Goal: Transaction & Acquisition: Purchase product/service

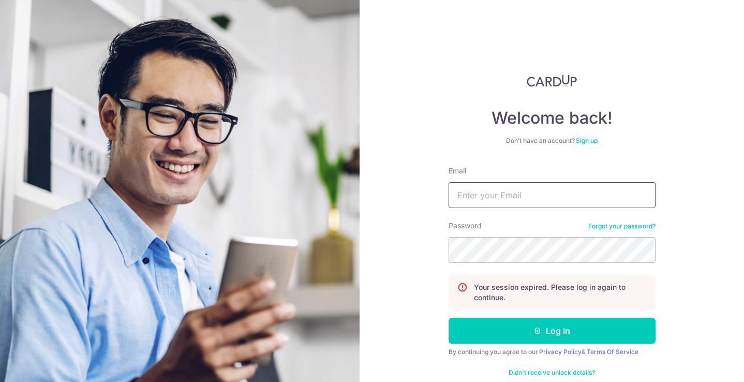
type input "[EMAIL_ADDRESS][DOMAIN_NAME]"
click at [538, 335] on button "Log in" at bounding box center [552, 331] width 207 height 26
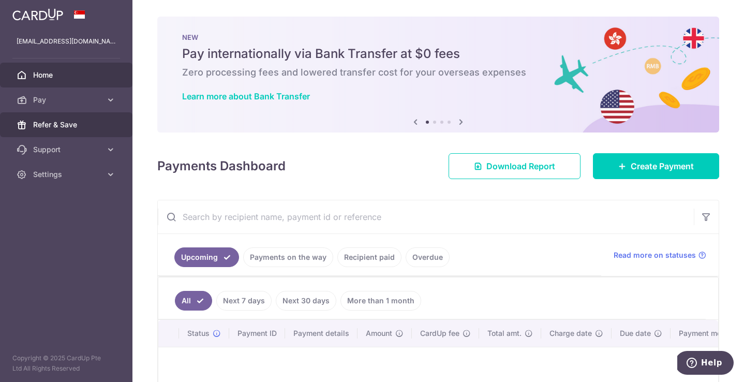
click at [84, 123] on span "Refer & Save" at bounding box center [67, 125] width 68 height 10
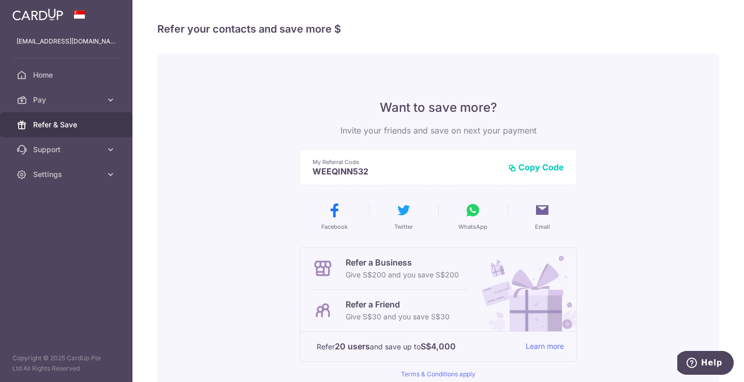
click at [552, 164] on button "Copy Code" at bounding box center [536, 167] width 56 height 10
click at [38, 99] on span "Pay" at bounding box center [67, 100] width 68 height 10
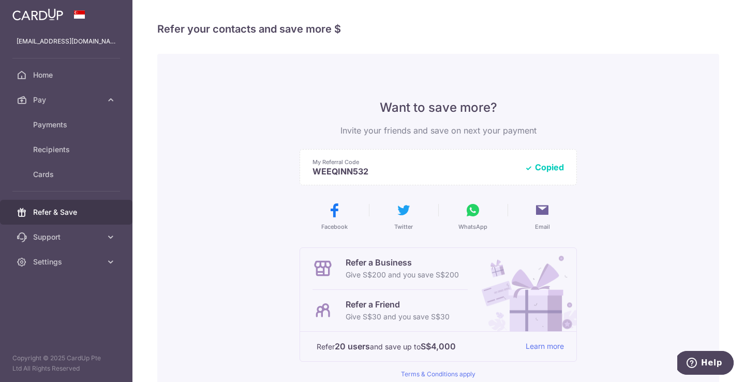
click at [251, 169] on div "Want to save more? Invite your friends and save on next your payment My Referra…" at bounding box center [438, 263] width 562 height 418
click at [47, 96] on span "Pay" at bounding box center [67, 100] width 68 height 10
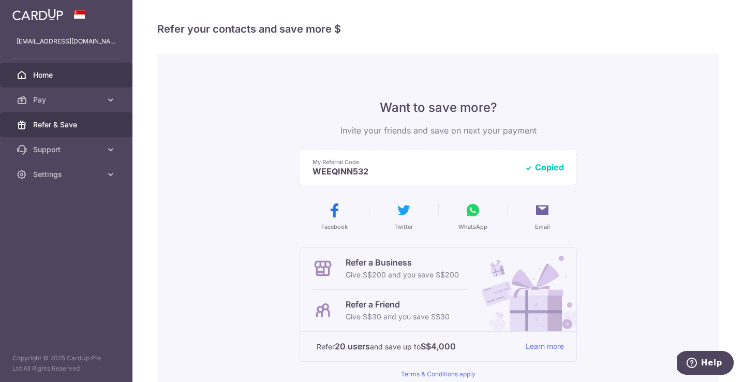
click at [49, 80] on link "Home" at bounding box center [66, 75] width 132 height 25
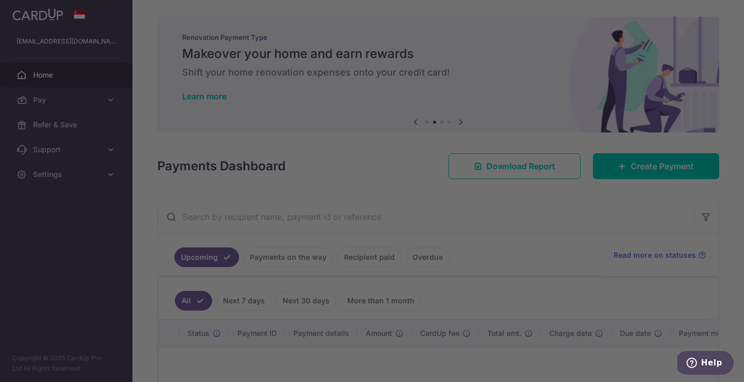
click at [527, 53] on div at bounding box center [375, 192] width 751 height 385
click at [57, 106] on div at bounding box center [375, 192] width 751 height 385
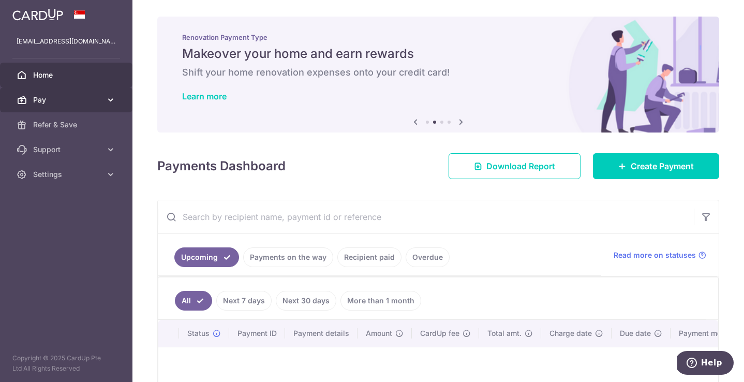
click at [38, 107] on link "Pay" at bounding box center [66, 99] width 132 height 25
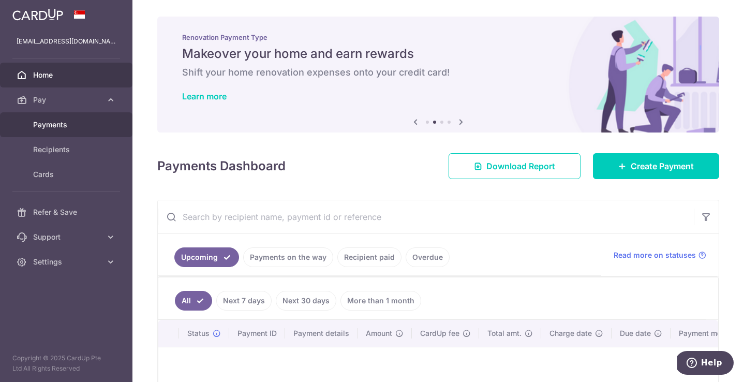
click at [52, 123] on span "Payments" at bounding box center [67, 125] width 68 height 10
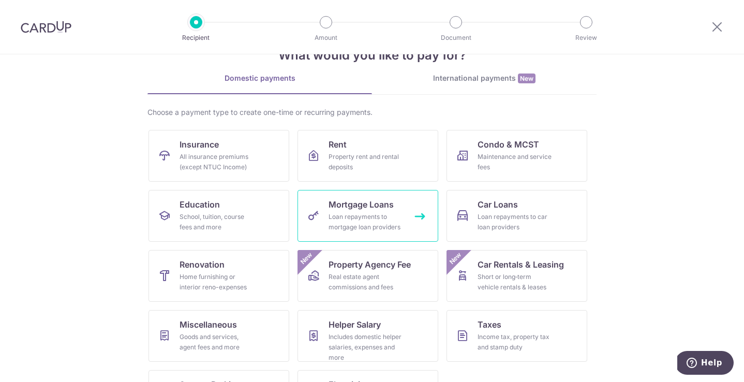
scroll to position [81, 0]
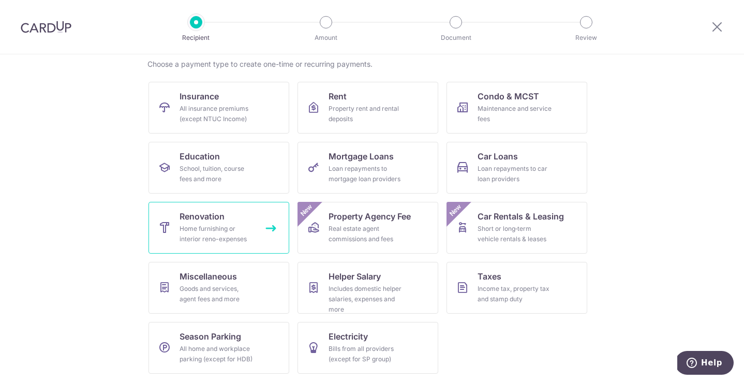
click at [251, 240] on div "Home furnishing or interior reno-expenses" at bounding box center [217, 234] width 75 height 21
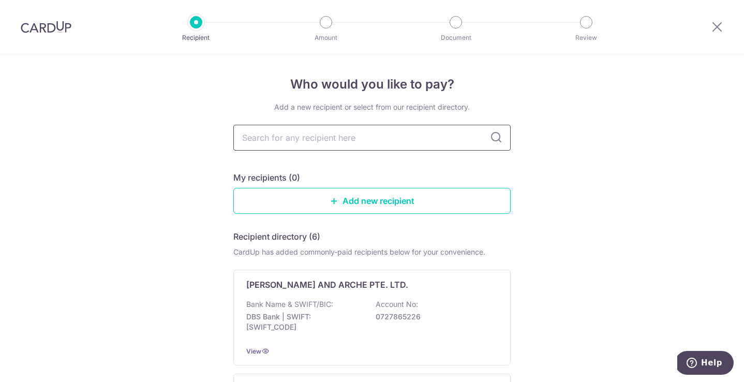
click at [350, 142] on input "text" at bounding box center [371, 138] width 277 height 26
click at [360, 139] on input "text" at bounding box center [371, 138] width 277 height 26
type input "el arte"
click at [502, 140] on icon at bounding box center [496, 137] width 12 height 12
click at [497, 139] on icon at bounding box center [496, 137] width 12 height 12
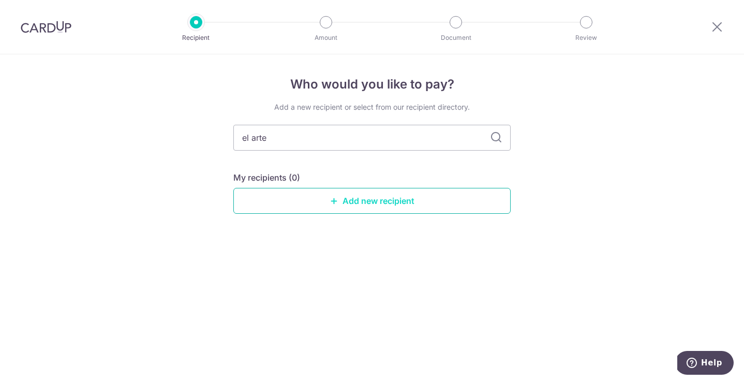
click at [361, 198] on link "Add new recipient" at bounding box center [371, 201] width 277 height 26
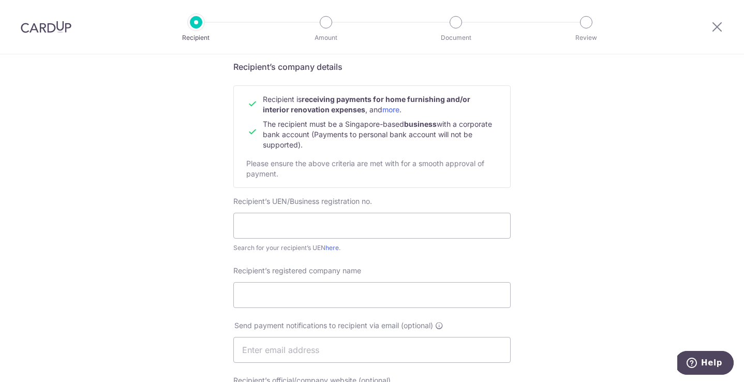
scroll to position [105, 0]
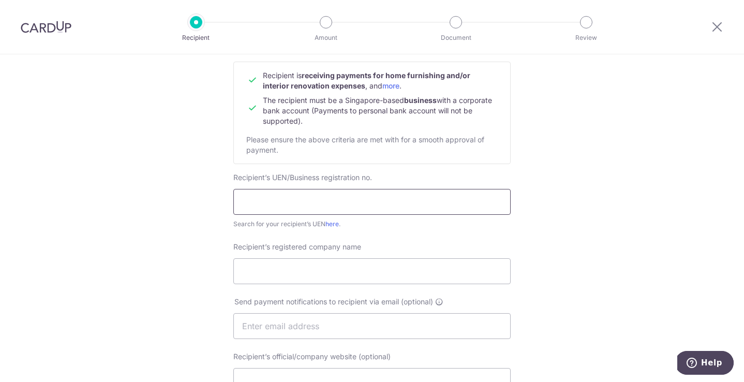
click at [305, 202] on input "text" at bounding box center [371, 202] width 277 height 26
paste input "202020065R"
type input "202020065R"
click at [267, 282] on input "Recipient’s registered company name" at bounding box center [371, 271] width 277 height 26
click at [329, 226] on link "here" at bounding box center [331, 224] width 13 height 8
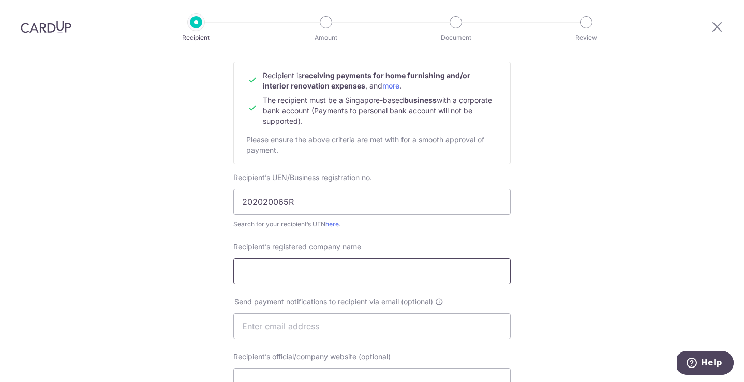
click at [277, 274] on input "Recipient’s registered company name" at bounding box center [371, 271] width 277 height 26
paste input "El Arte Design Pte Ltd"
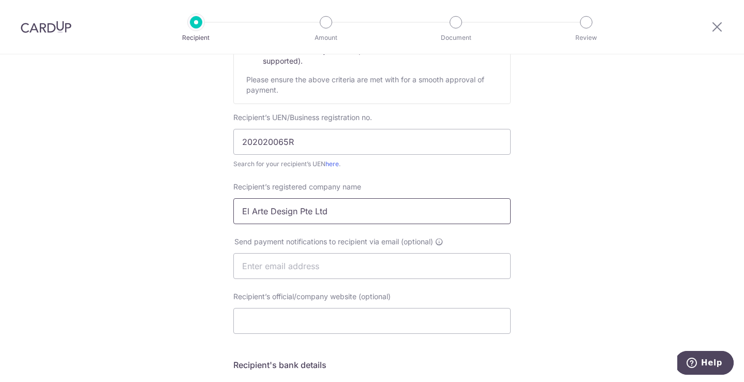
scroll to position [182, 0]
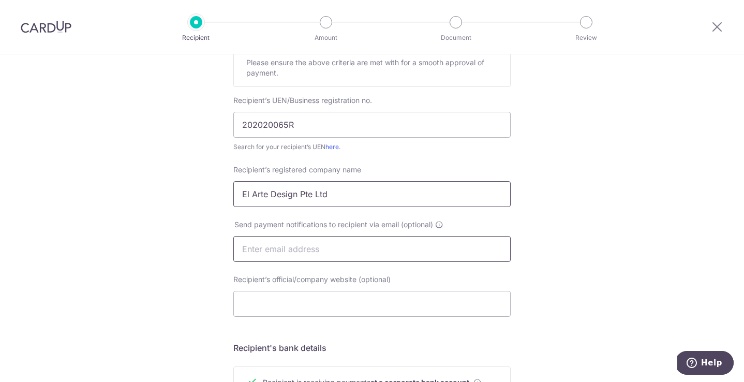
type input "El Arte Design Pte Ltd"
click at [294, 256] on input "text" at bounding box center [371, 249] width 277 height 26
paste input "rebecca@elartedesign.com"
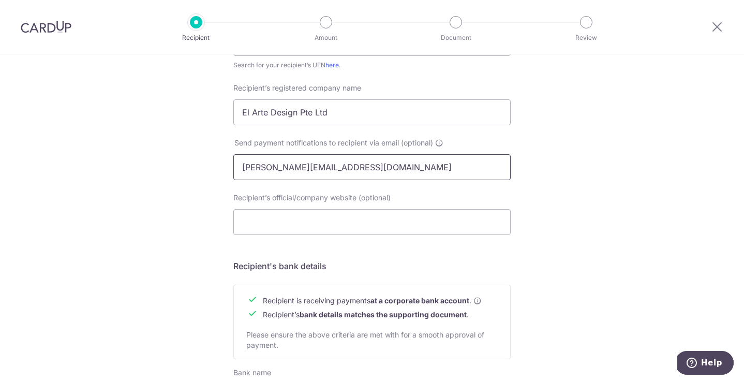
scroll to position [274, 0]
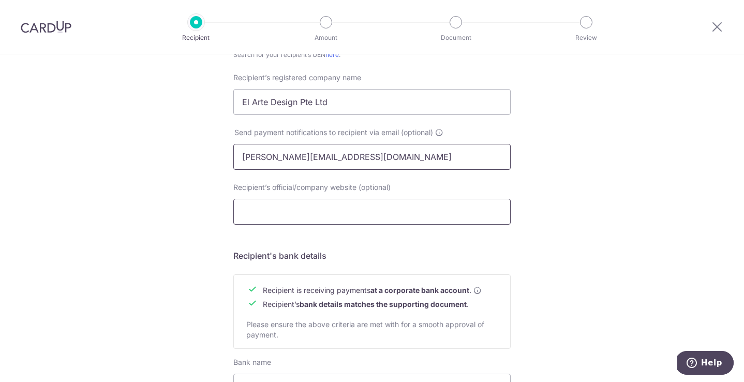
type input "rebecca@elartedesign.com"
click at [302, 203] on input "Recipient’s official/company website (optional)" at bounding box center [371, 212] width 277 height 26
paste input "https://www.elartedesign.com/"
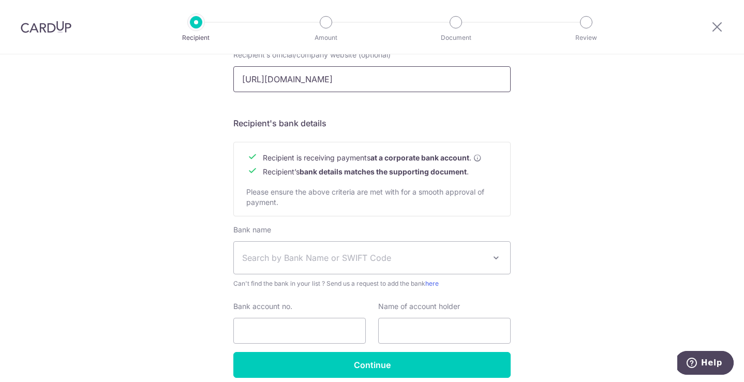
scroll to position [432, 0]
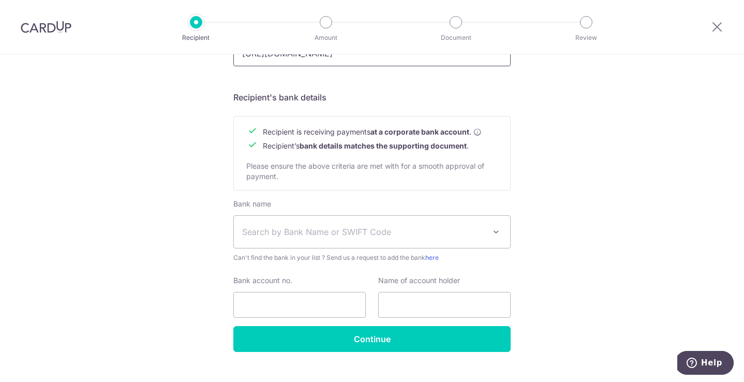
type input "https://www.elartedesign.com/"
click at [301, 223] on span "Search by Bank Name or SWIFT Code" at bounding box center [372, 232] width 276 height 32
click at [305, 233] on span "Search by Bank Name or SWIFT Code" at bounding box center [363, 232] width 243 height 12
click at [322, 232] on span "Search by Bank Name or SWIFT Code" at bounding box center [363, 232] width 243 height 12
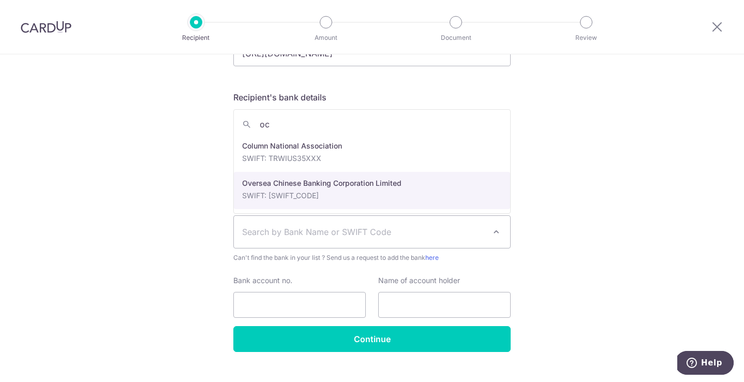
type input "oc"
select select "12"
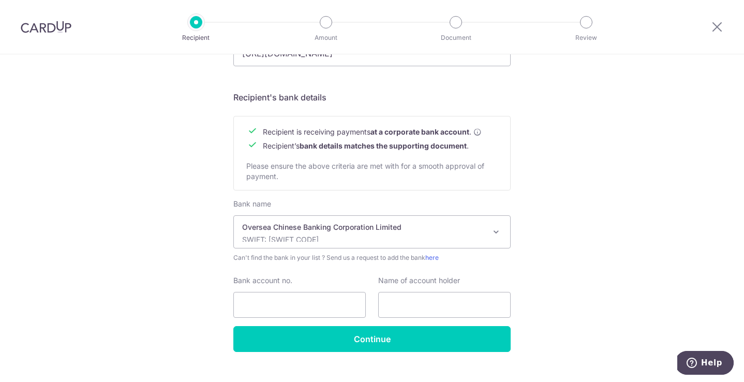
scroll to position [451, 0]
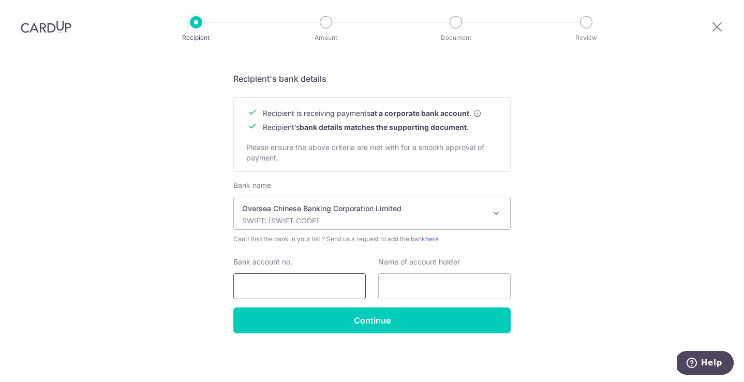
click at [309, 289] on input "Bank account no." at bounding box center [299, 286] width 132 height 26
paste input "601253933001"
type input "601253933001"
click at [418, 287] on input "text" at bounding box center [444, 286] width 132 height 26
paste input "EL ARTE DESIGN PTE. LTD."
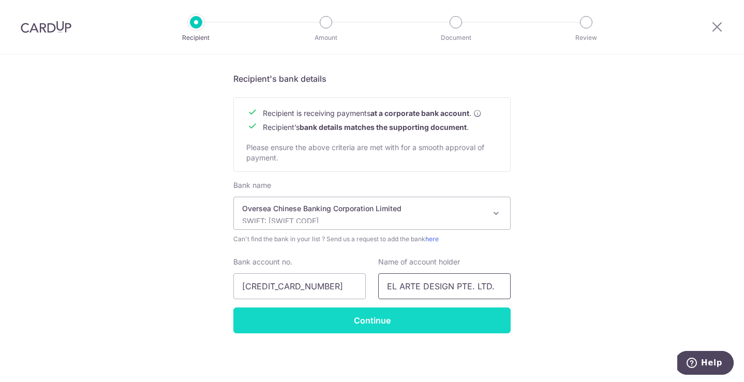
type input "EL ARTE DESIGN PTE. LTD."
click at [376, 318] on input "Continue" at bounding box center [371, 320] width 277 height 26
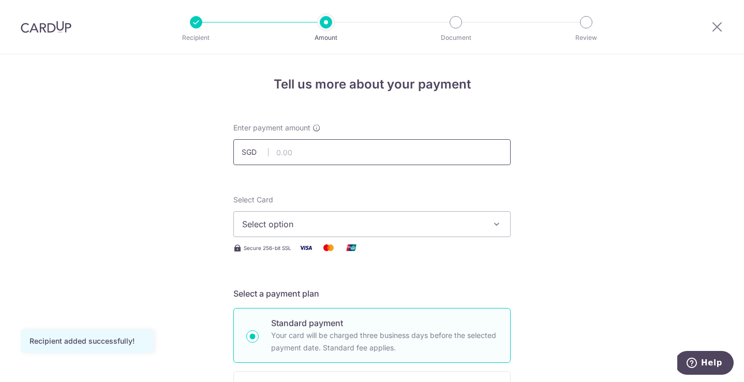
click at [304, 162] on input "text" at bounding box center [371, 152] width 277 height 26
click at [296, 151] on input "text" at bounding box center [371, 152] width 277 height 26
type input "5,960.00"
click at [392, 205] on div "Select Card Select option Add credit card Your Cards **** 6575" at bounding box center [371, 216] width 277 height 42
click at [370, 221] on span "Select option" at bounding box center [362, 224] width 241 height 12
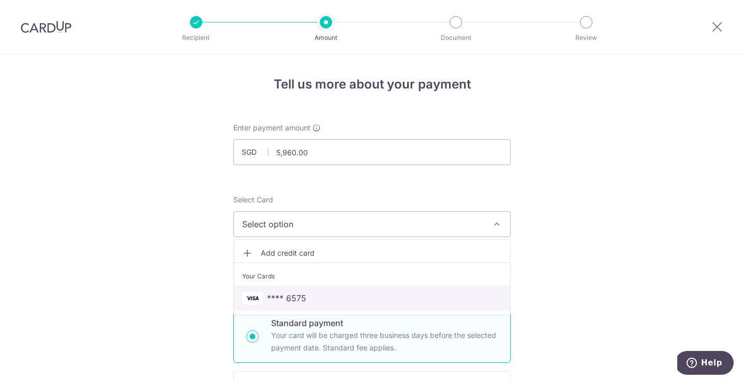
click at [330, 296] on span "**** 6575" at bounding box center [372, 298] width 260 height 12
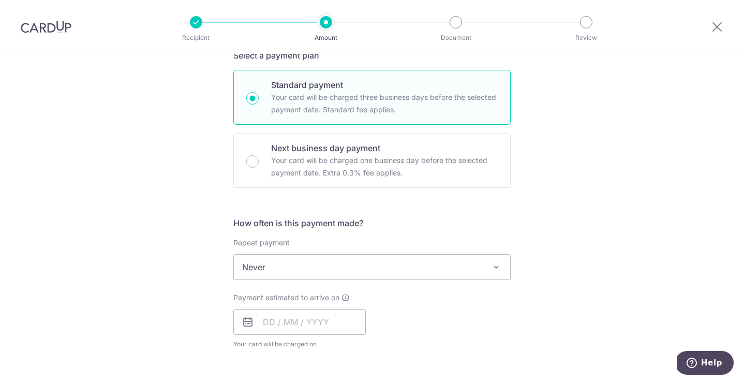
scroll to position [258, 0]
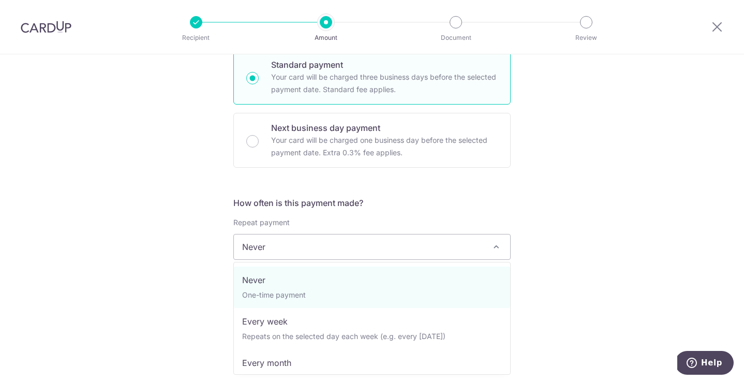
click at [492, 247] on span at bounding box center [496, 247] width 12 height 12
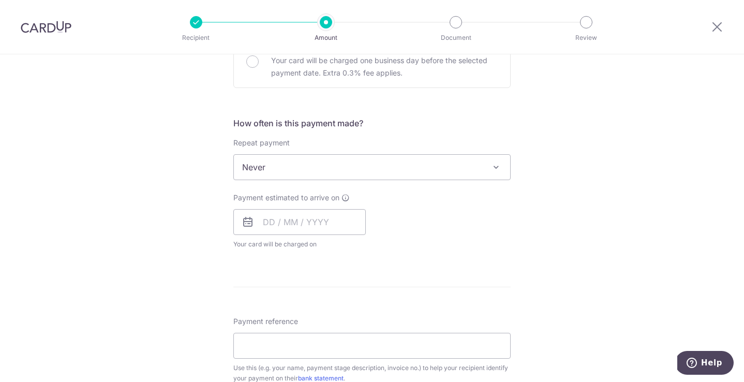
scroll to position [347, 0]
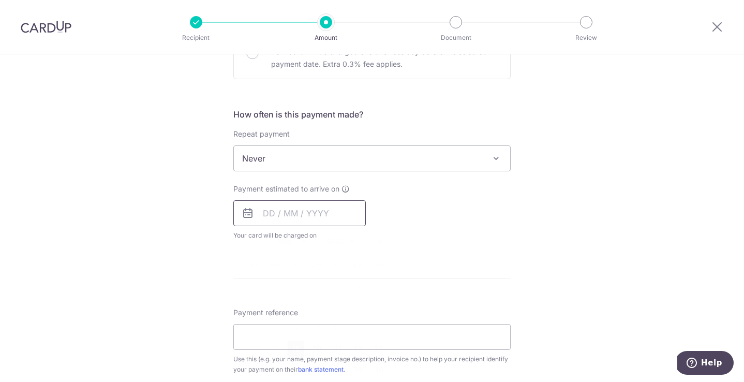
click at [319, 216] on input "text" at bounding box center [299, 213] width 132 height 26
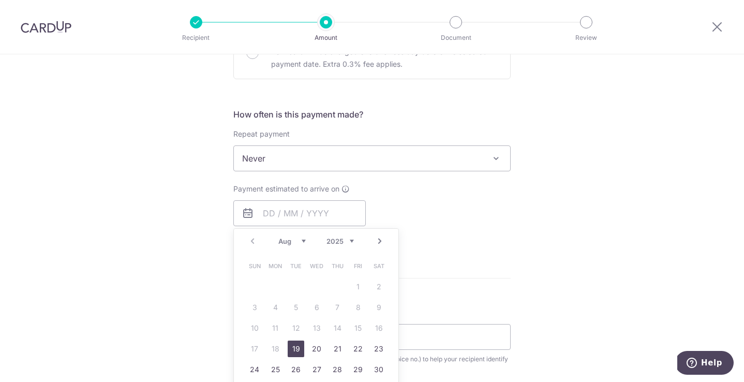
click at [295, 351] on link "19" at bounding box center [296, 348] width 17 height 17
type input "[DATE]"
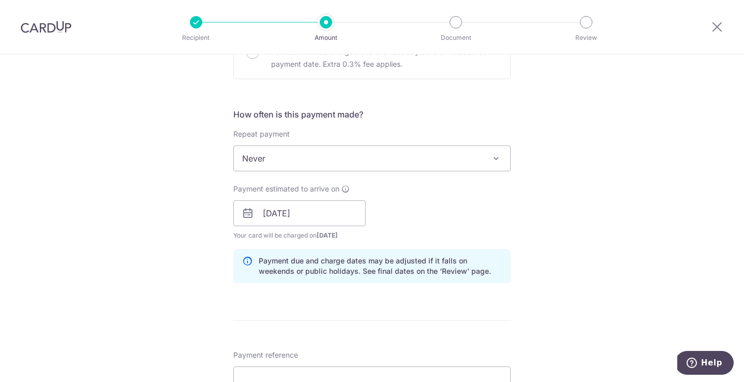
click at [472, 231] on div "Payment estimated to arrive on 19/08/2025 Prev Next Aug Sep Oct Nov Dec 2025 20…" at bounding box center [372, 212] width 290 height 57
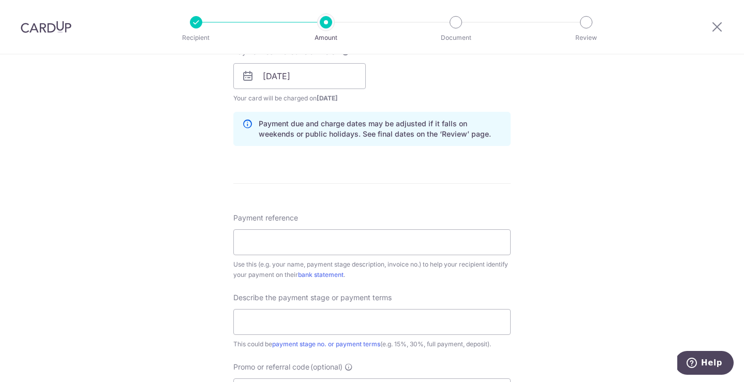
scroll to position [500, 0]
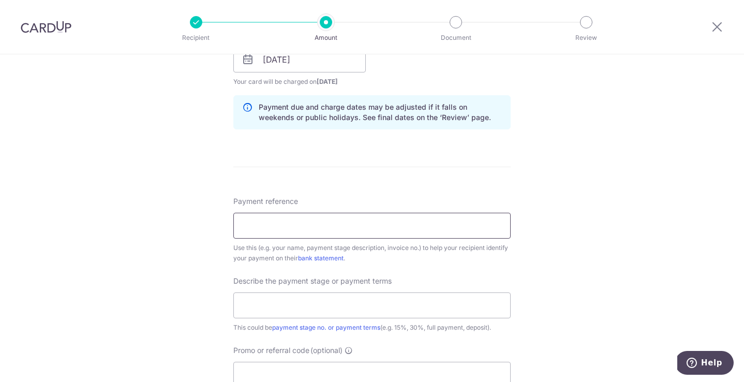
click at [431, 226] on input "Payment reference" at bounding box center [371, 226] width 277 height 26
paste input "INV2924"
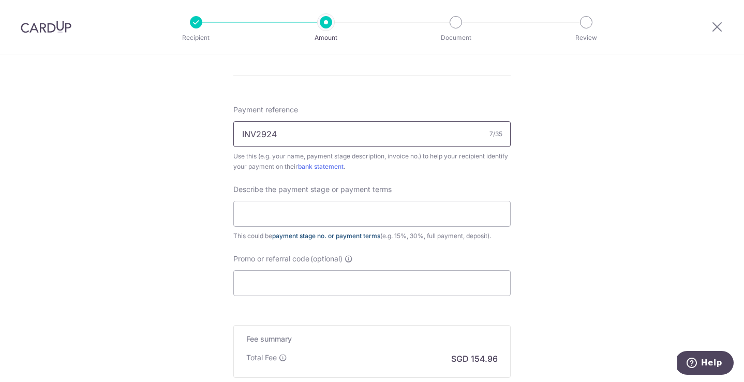
scroll to position [603, 0]
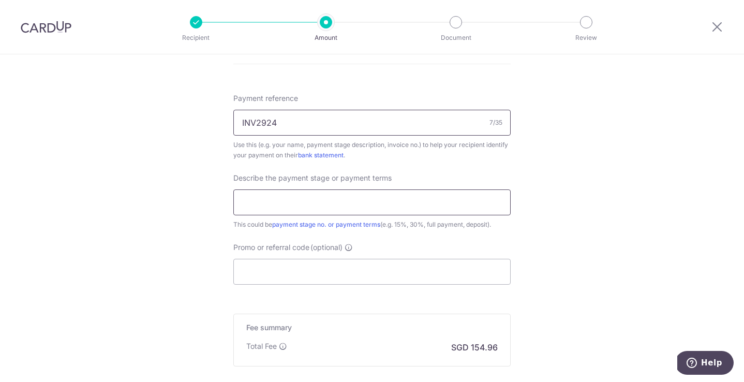
type input "INV2924"
click at [318, 204] on input "text" at bounding box center [371, 202] width 277 height 26
type input "20% deposit"
click at [340, 270] on input "Promo or referral code (optional)" at bounding box center [371, 272] width 277 height 26
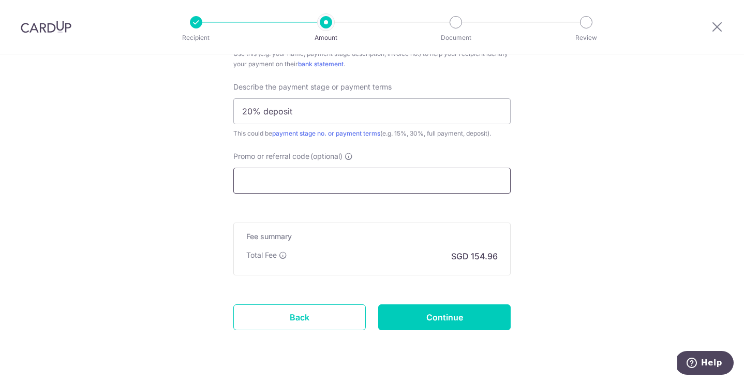
scroll to position [716, 0]
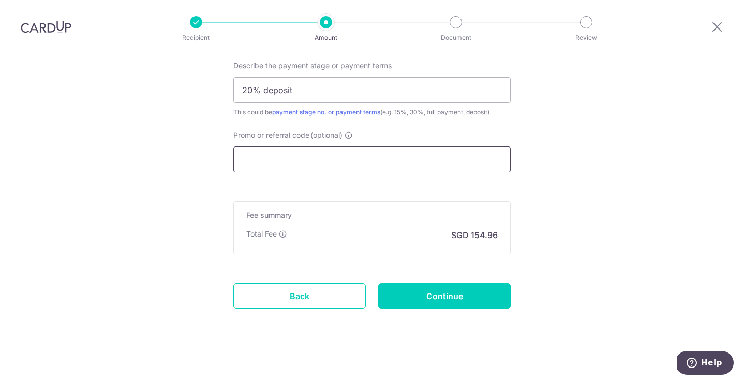
paste input "RENO25ONE"
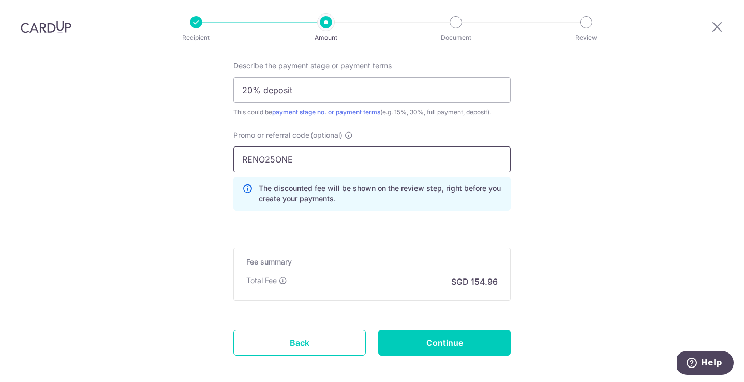
scroll to position [767, 0]
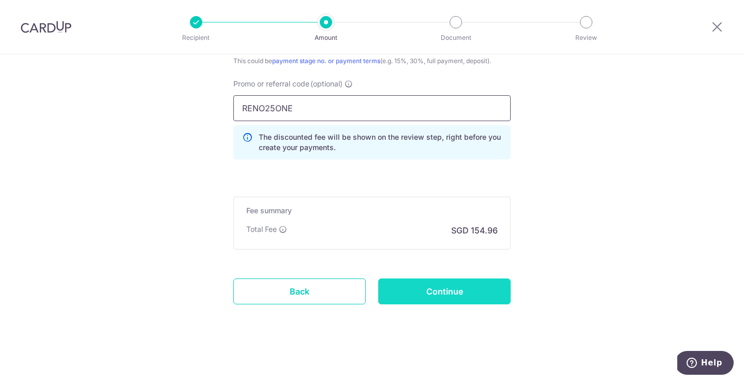
type input "RENO25ONE"
click at [434, 291] on input "Continue" at bounding box center [444, 291] width 132 height 26
type input "Create Schedule"
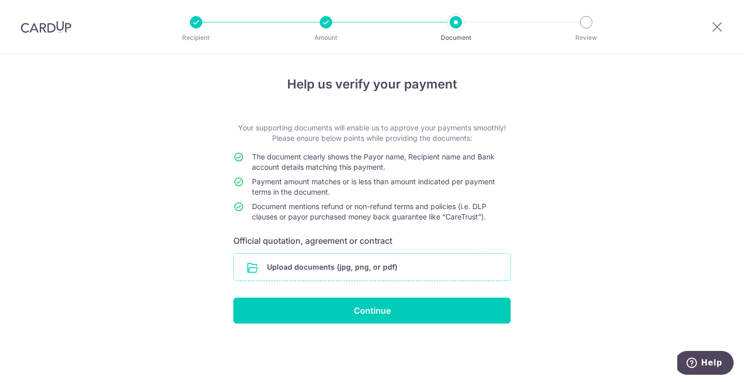
click at [351, 271] on input "file" at bounding box center [372, 267] width 276 height 27
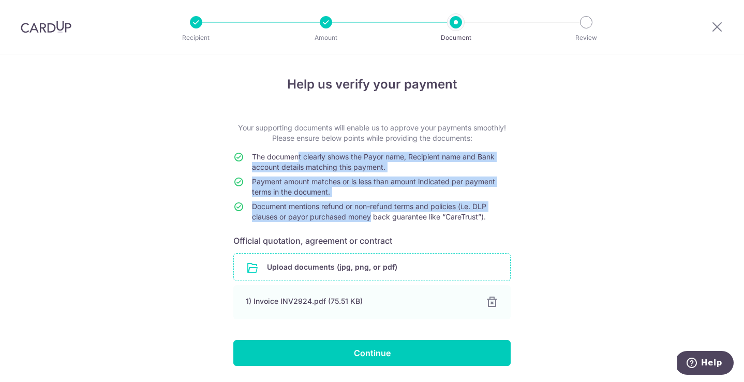
drag, startPoint x: 300, startPoint y: 159, endPoint x: 370, endPoint y: 213, distance: 88.3
click at [370, 213] on tbody "The document clearly shows the Payor name, Recipient name and Bank account deta…" at bounding box center [371, 189] width 277 height 75
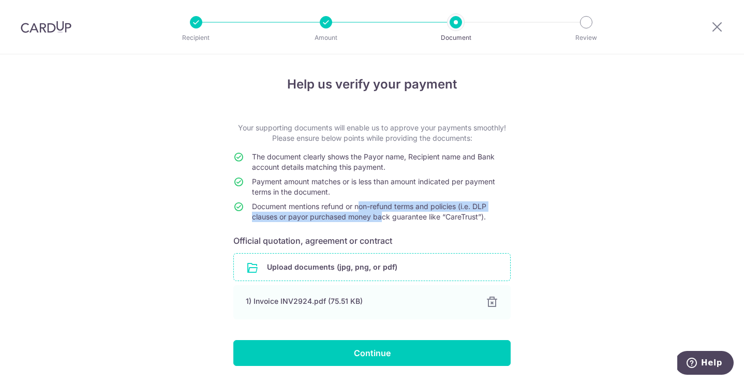
drag, startPoint x: 384, startPoint y: 219, endPoint x: 361, endPoint y: 203, distance: 27.6
click at [361, 203] on span "Document mentions refund or non-refund terms and policies (i.e. DLP clauses or …" at bounding box center [369, 211] width 234 height 19
click at [361, 204] on span "Document mentions refund or non-refund terms and policies (i.e. DLP clauses or …" at bounding box center [369, 211] width 234 height 19
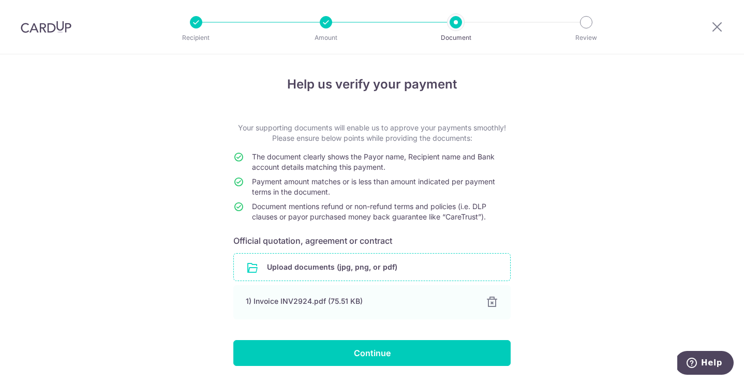
scroll to position [33, 0]
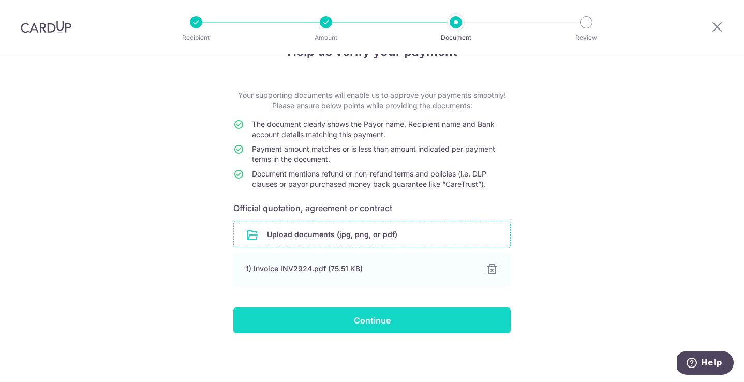
click at [359, 317] on input "Continue" at bounding box center [371, 320] width 277 height 26
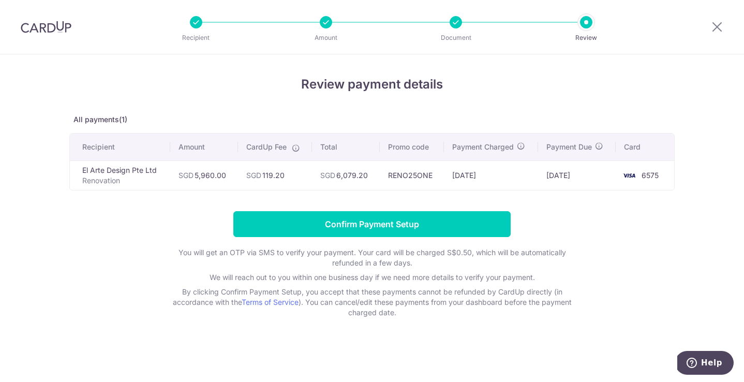
click at [295, 150] on icon at bounding box center [296, 148] width 8 height 8
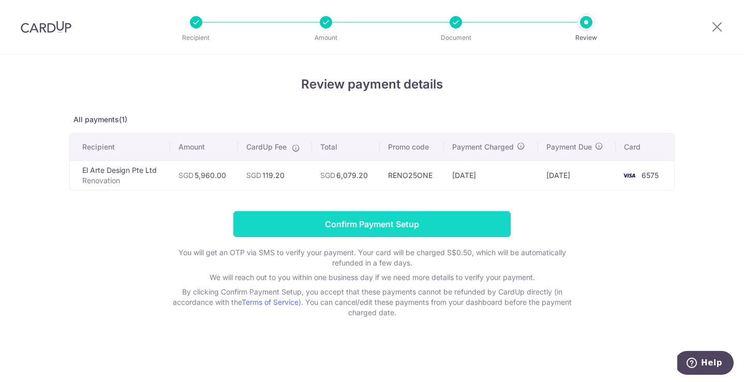
click at [461, 228] on input "Confirm Payment Setup" at bounding box center [371, 224] width 277 height 26
